Goal: Task Accomplishment & Management: Manage account settings

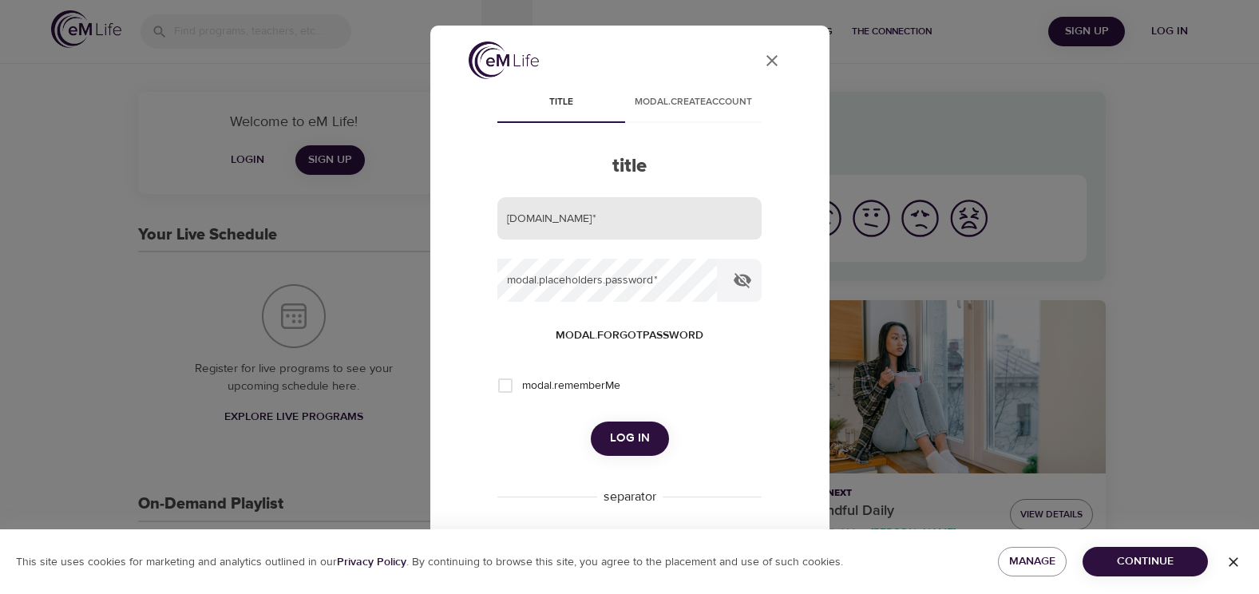
click at [540, 221] on input "email" at bounding box center [629, 218] width 264 height 43
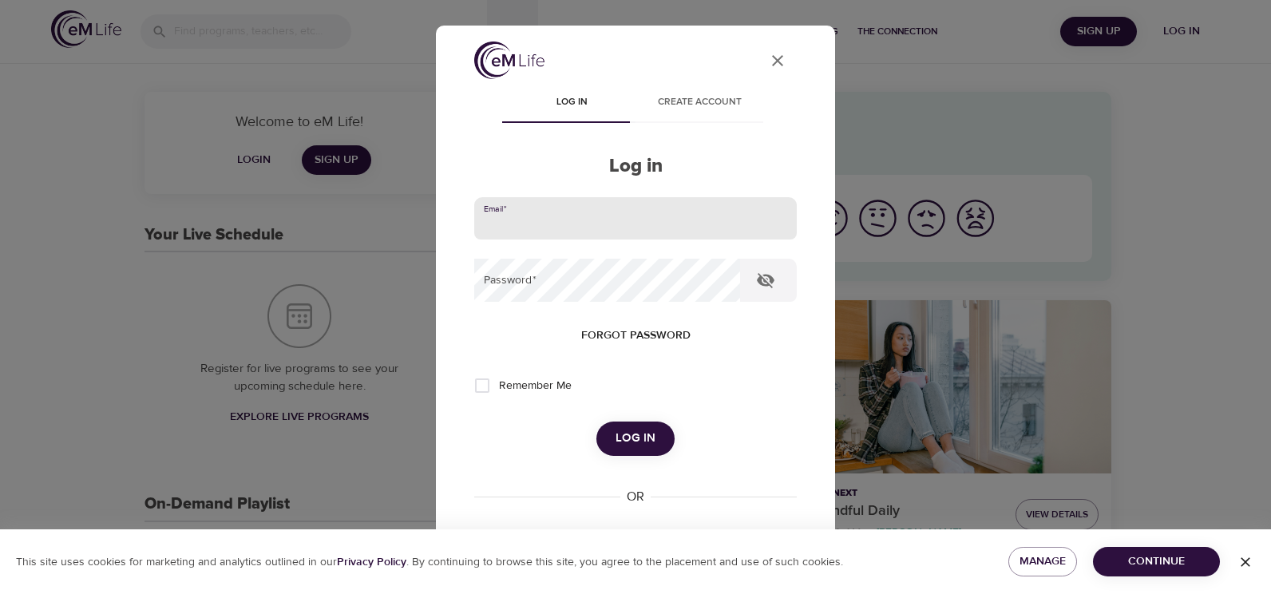
type input "jmarquardt1@metlife.com"
click at [596, 421] on button "Log in" at bounding box center [635, 438] width 78 height 34
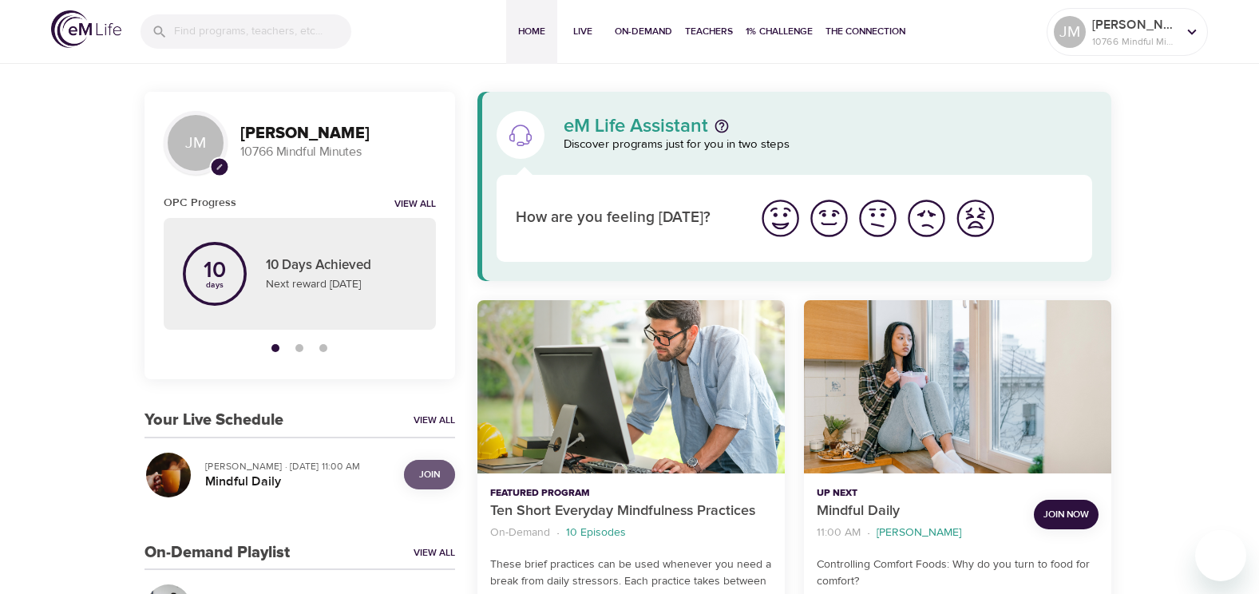
click at [423, 468] on span "Join" at bounding box center [429, 474] width 21 height 17
